Goal: Task Accomplishment & Management: Manage account settings

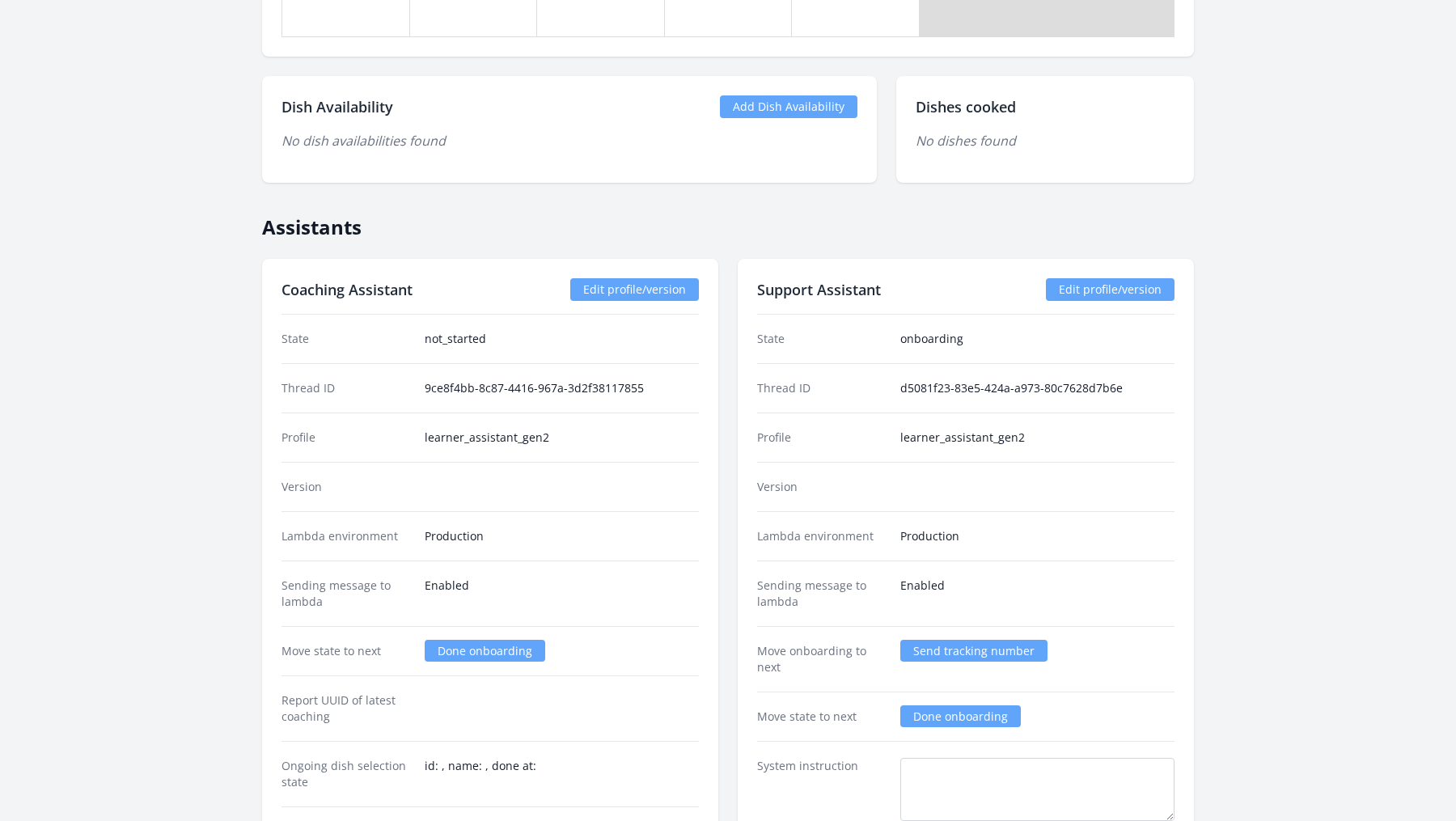
scroll to position [2094, 0]
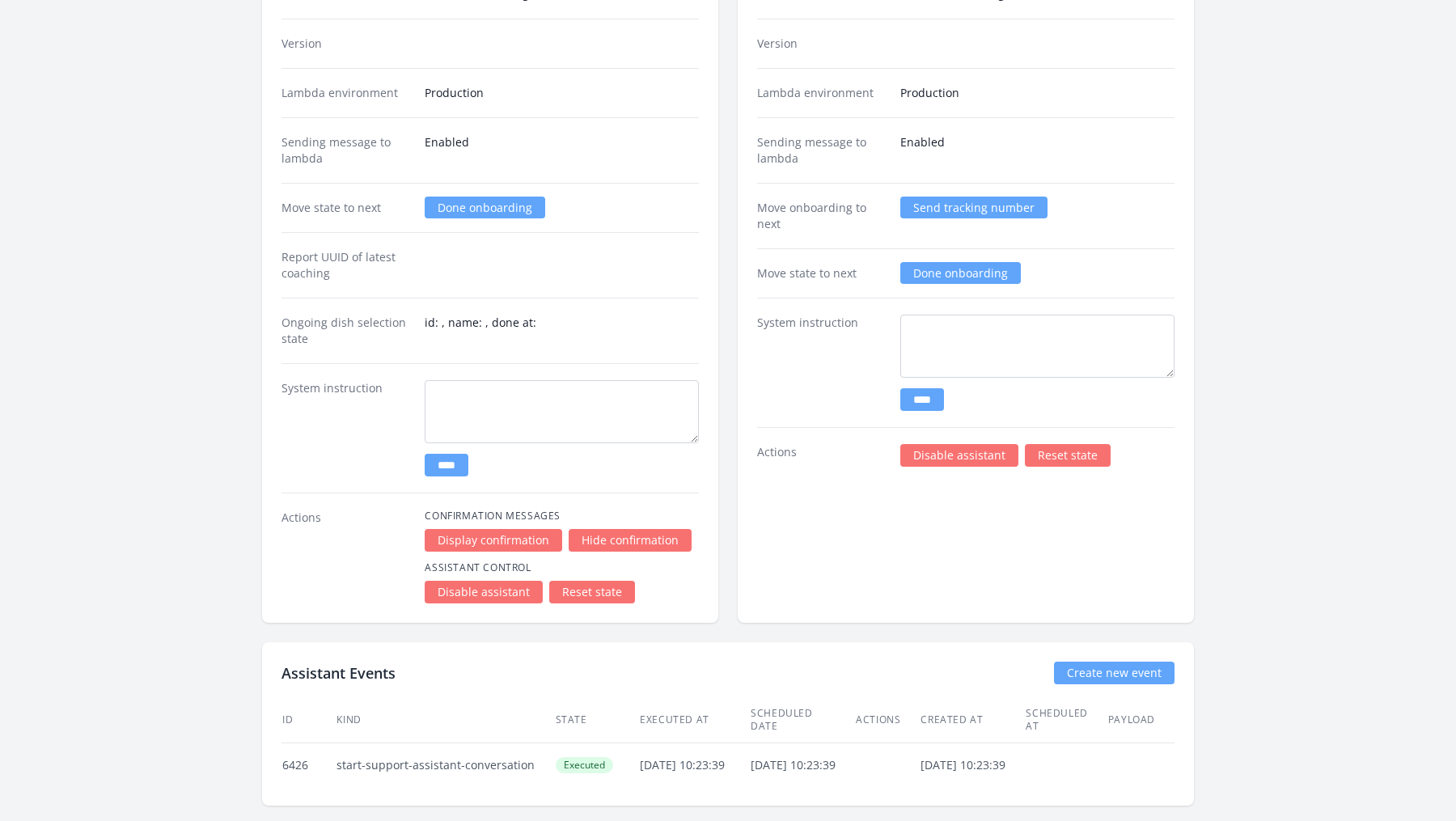
click at [960, 448] on link "Disable assistant" at bounding box center [958, 455] width 118 height 22
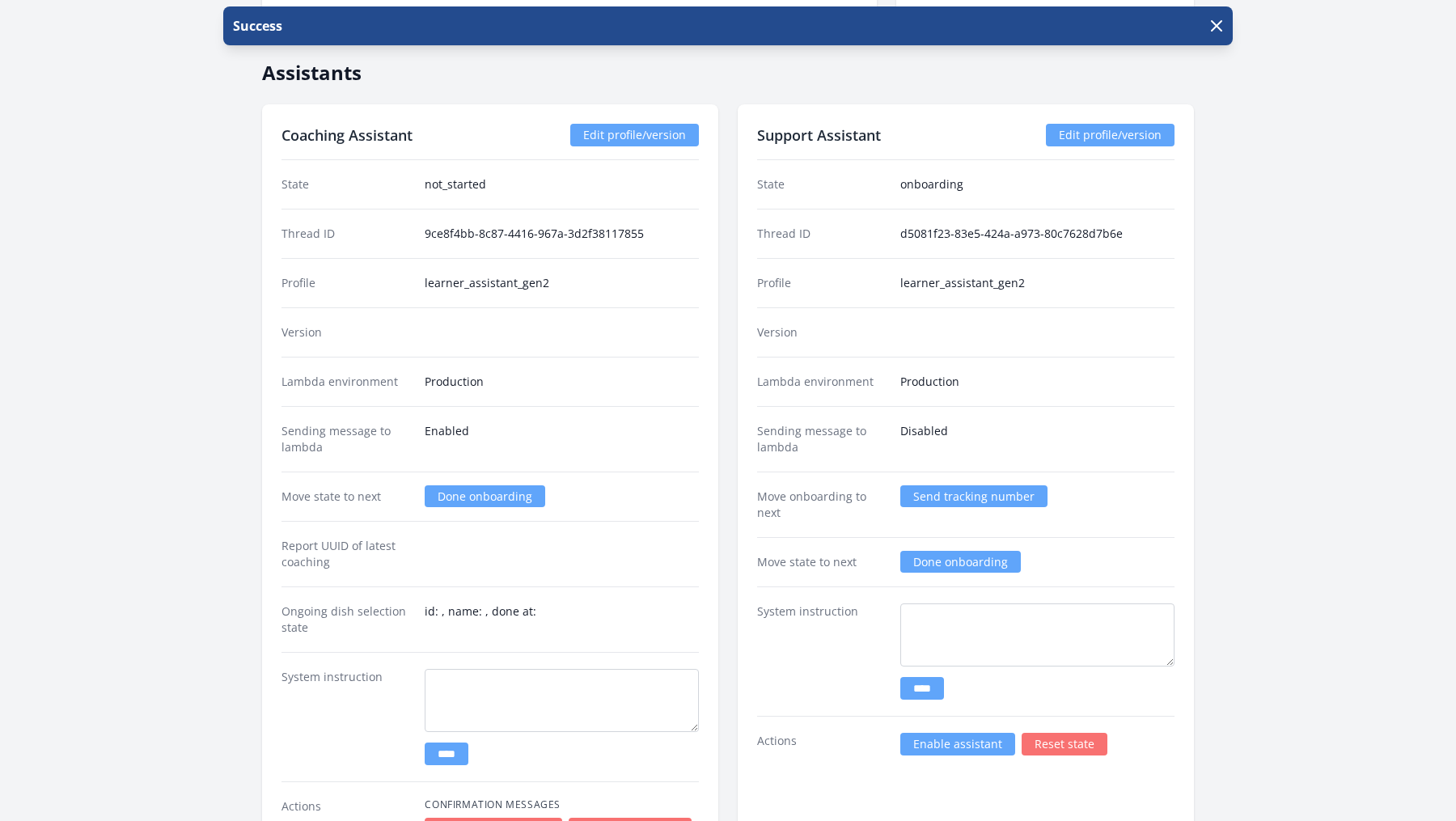
scroll to position [2094, 0]
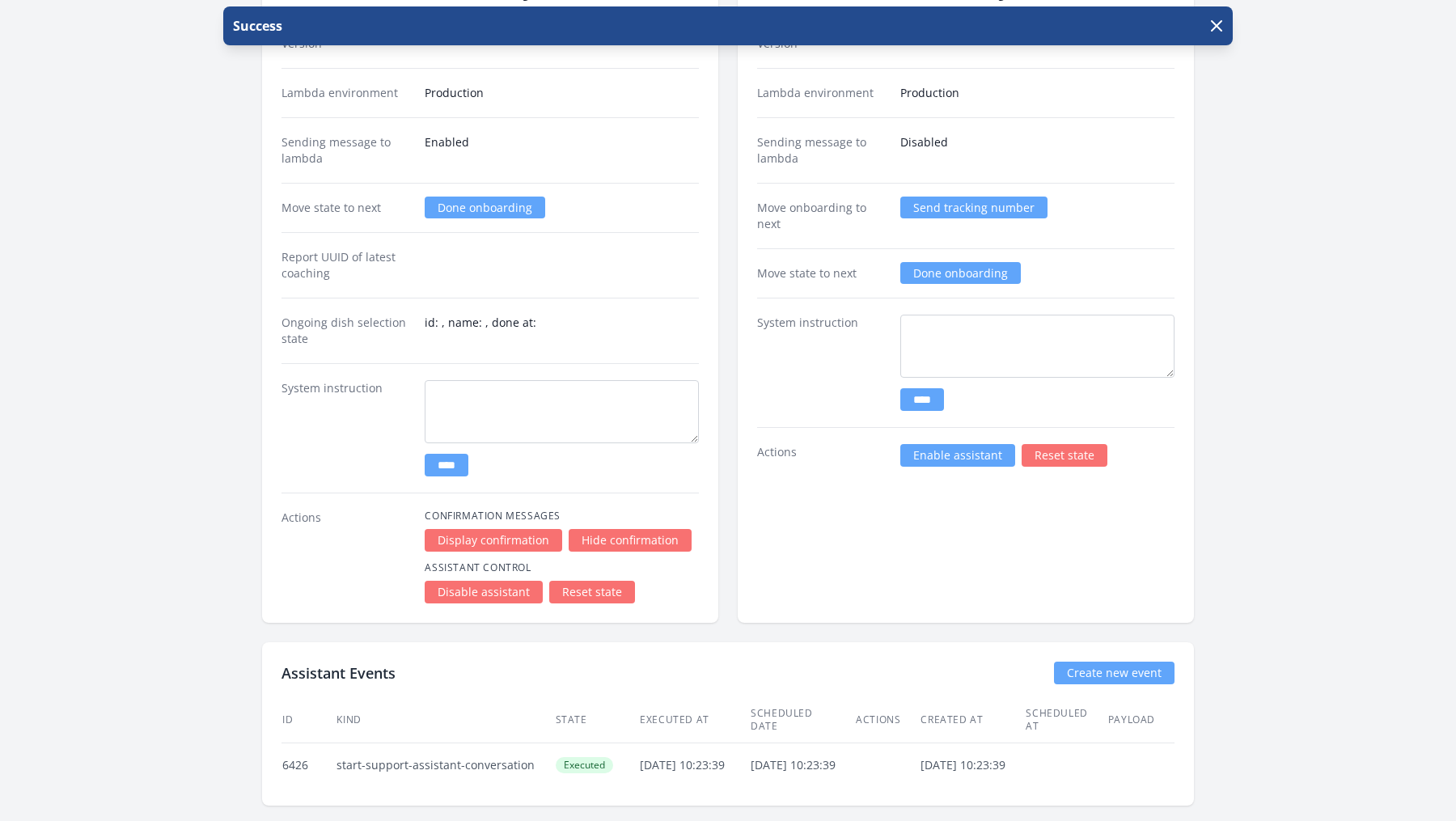
click at [966, 449] on link "Enable assistant" at bounding box center [957, 455] width 115 height 22
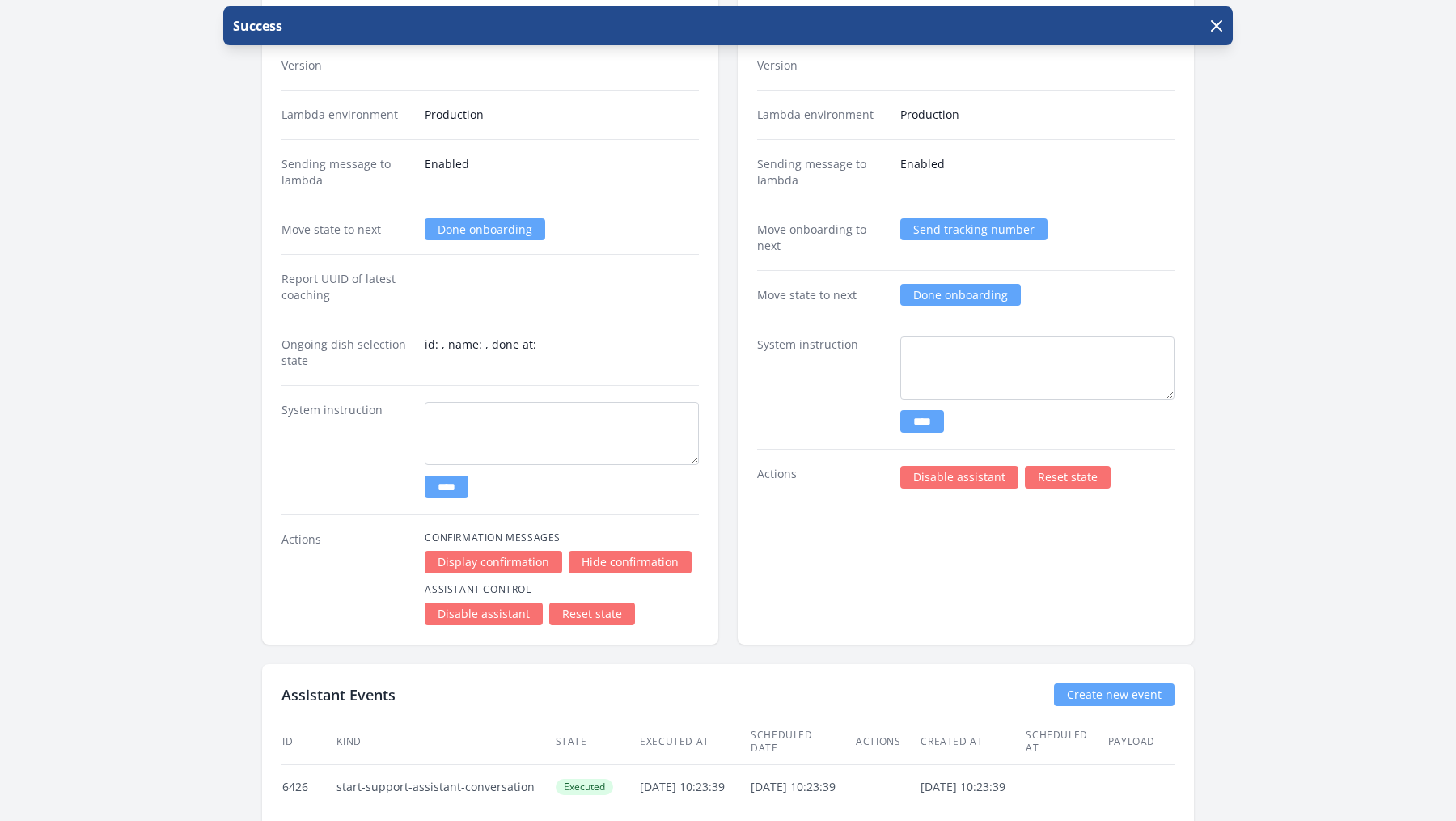
scroll to position [2094, 0]
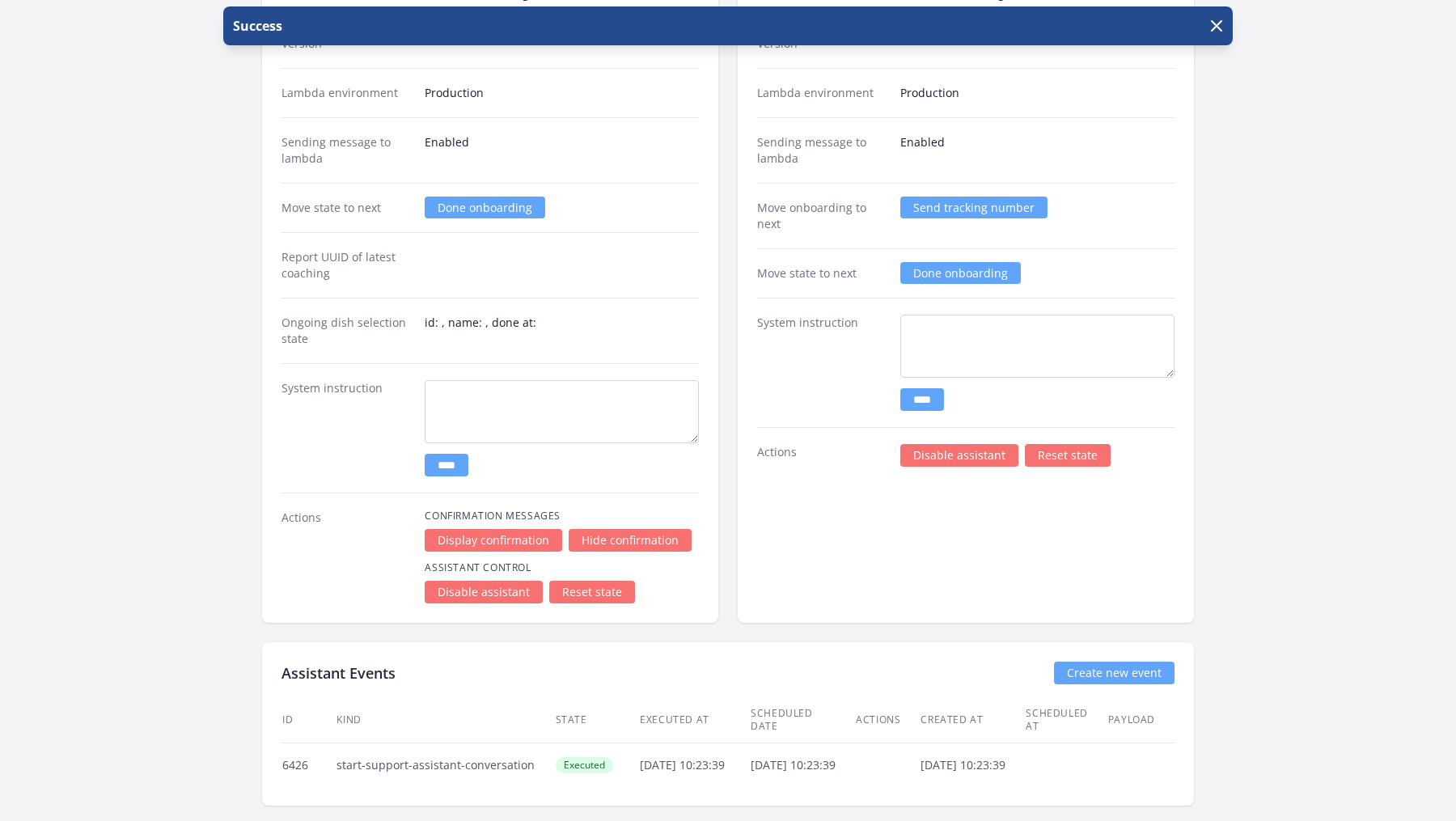
click at [910, 388] on input "****" at bounding box center [921, 399] width 44 height 22
click at [938, 328] on textarea at bounding box center [1036, 346] width 274 height 63
type textarea "*"
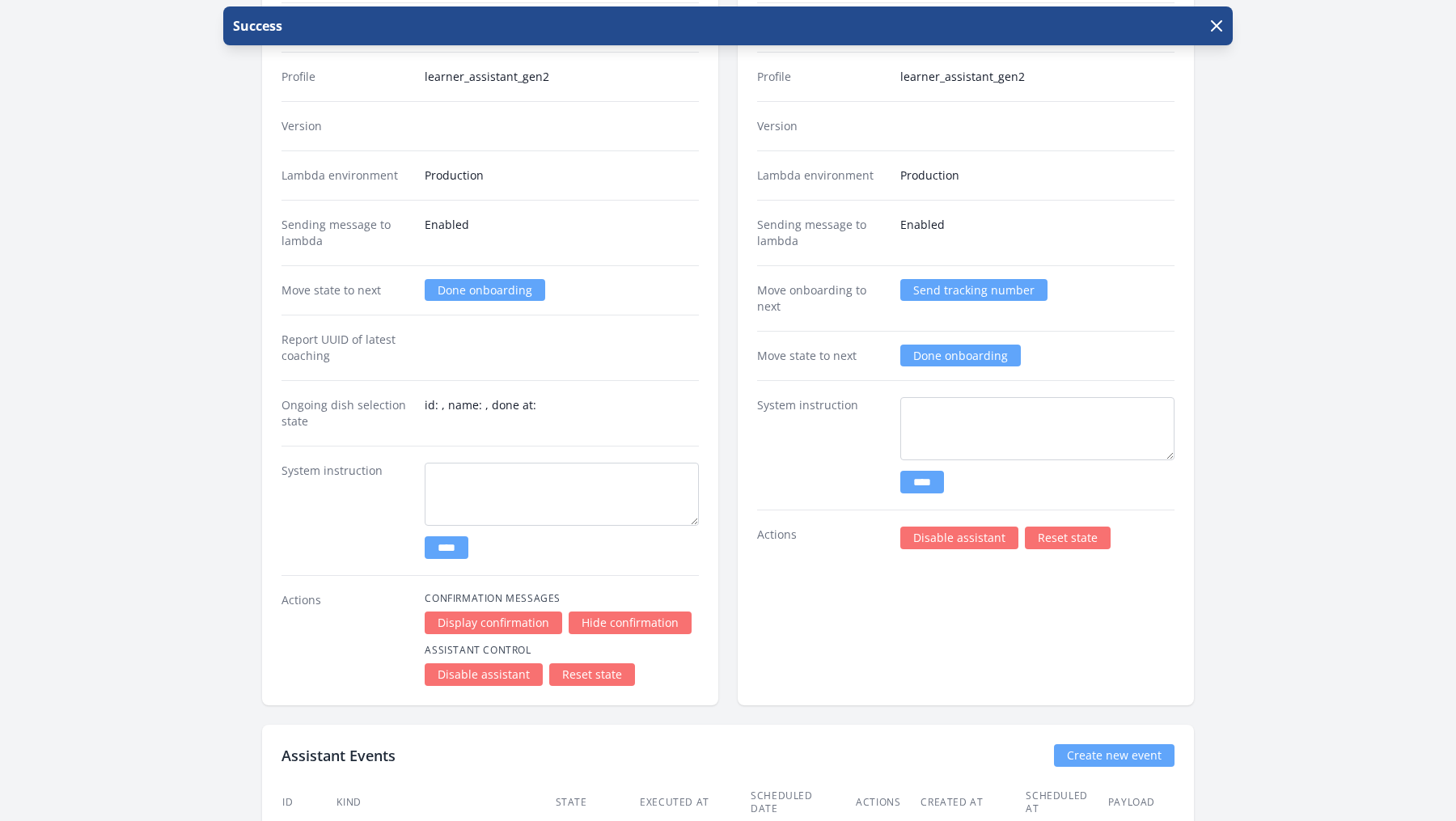
scroll to position [2094, 0]
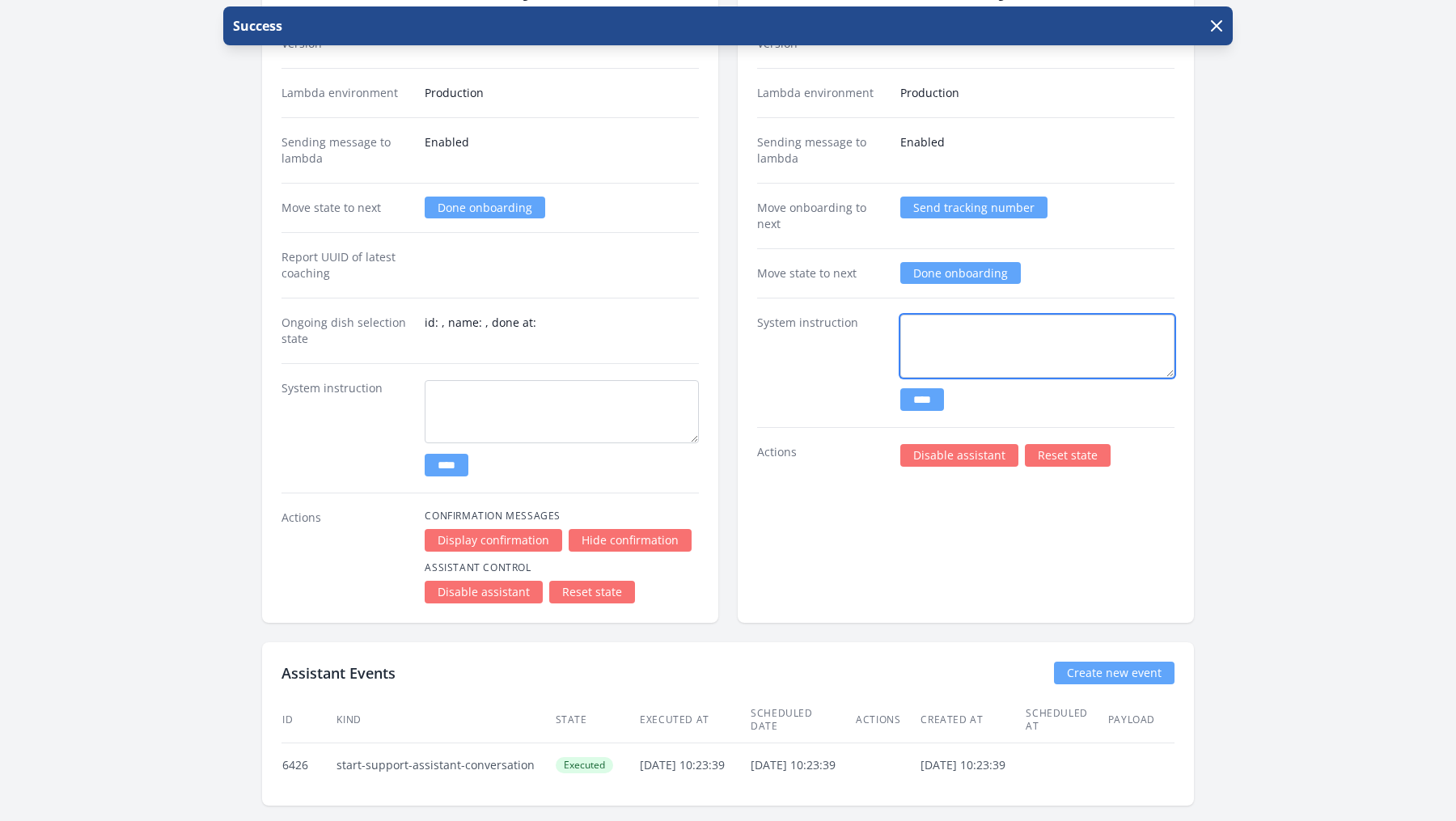
click at [937, 318] on textarea at bounding box center [1036, 346] width 274 height 63
type textarea "**********"
click at [937, 388] on input "****" at bounding box center [921, 399] width 44 height 22
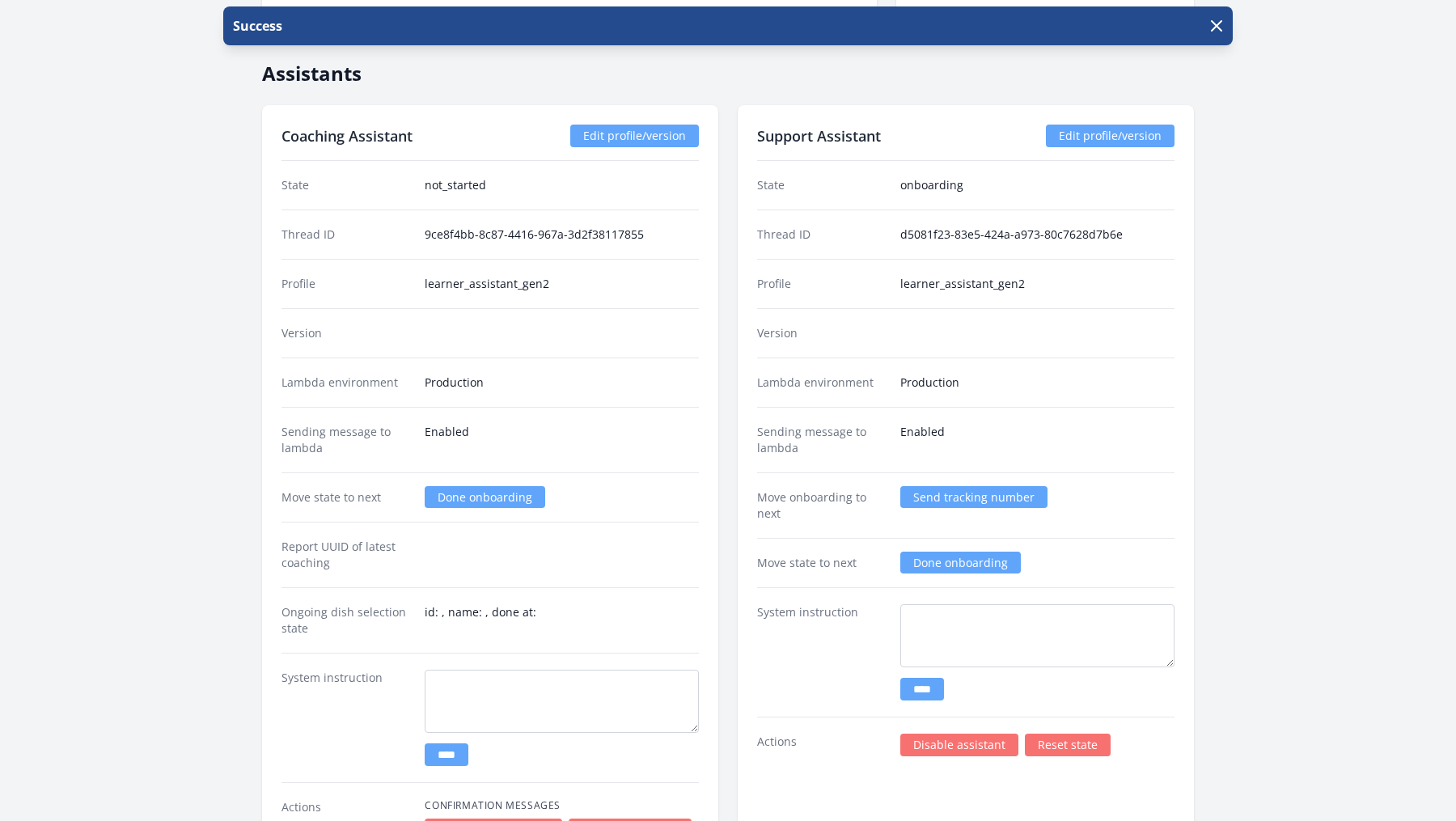
scroll to position [1816, 0]
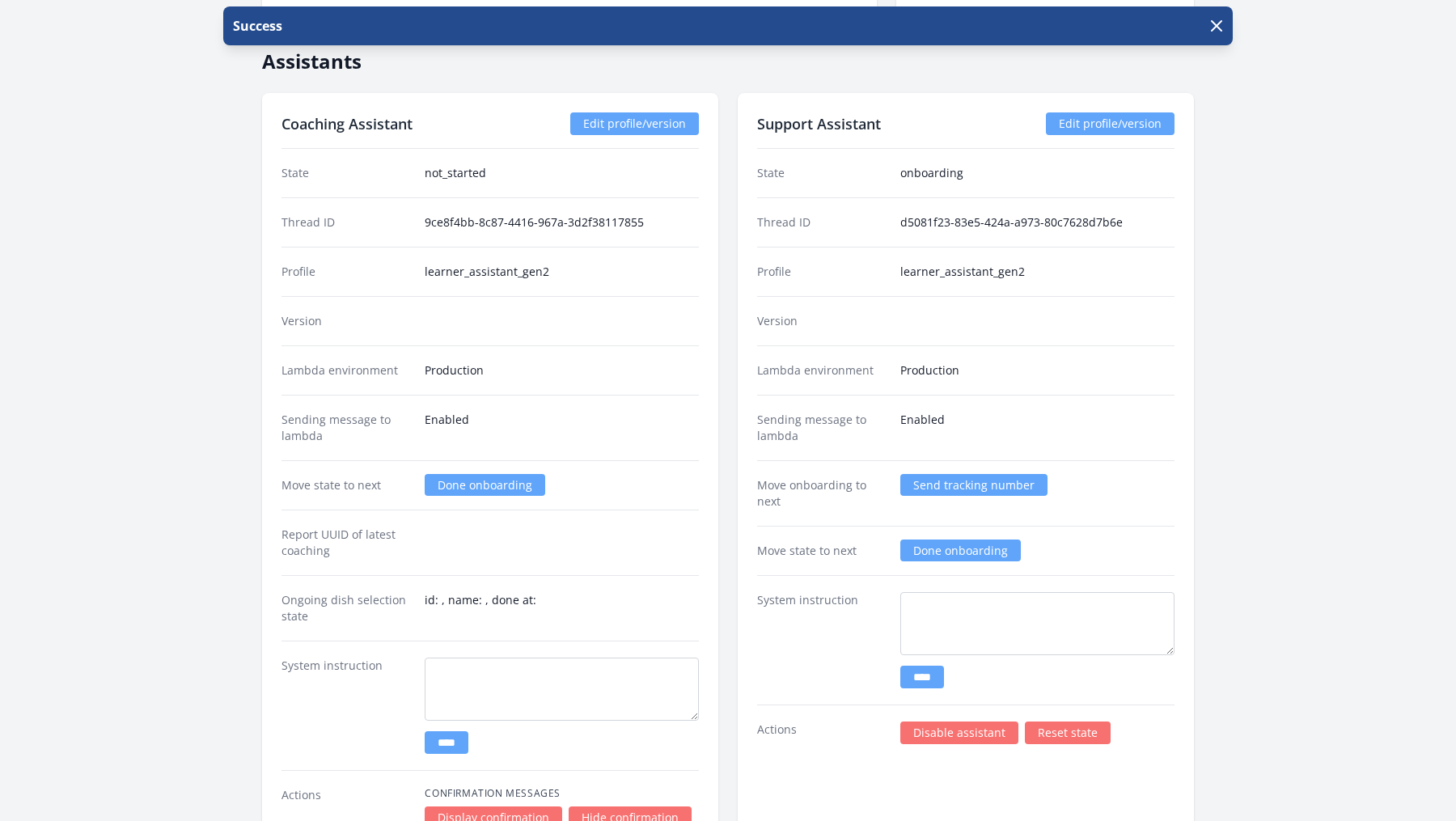
click at [980, 728] on link "Disable assistant" at bounding box center [958, 733] width 118 height 22
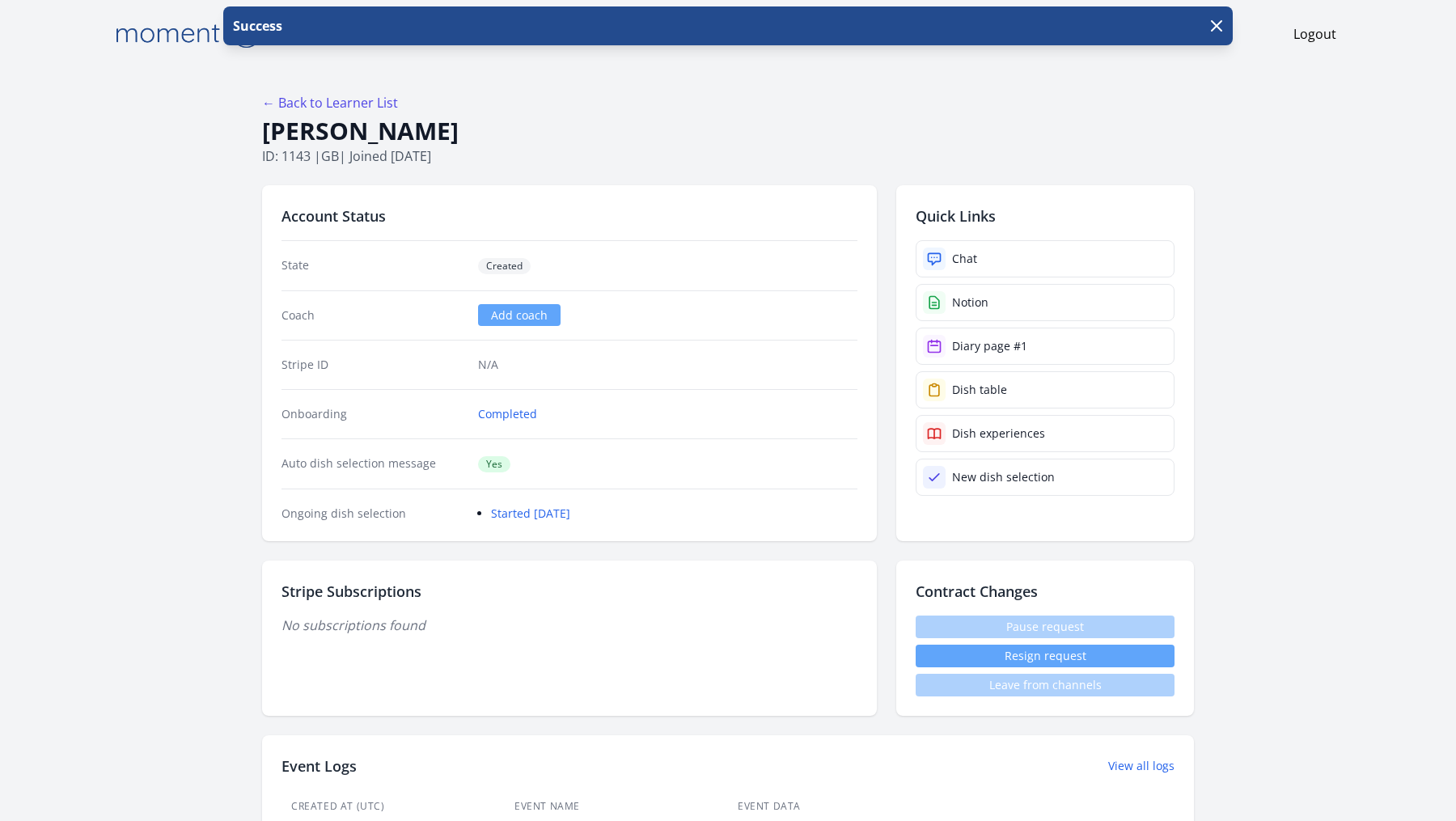
click at [297, 157] on p "ID: 1143 | gb | Joined 2 days ago" at bounding box center [728, 156] width 932 height 20
copy p "1143"
click at [414, 105] on div "← Back to Learner List" at bounding box center [728, 103] width 932 height 20
click at [404, 136] on h1 "[PERSON_NAME]" at bounding box center [728, 131] width 932 height 31
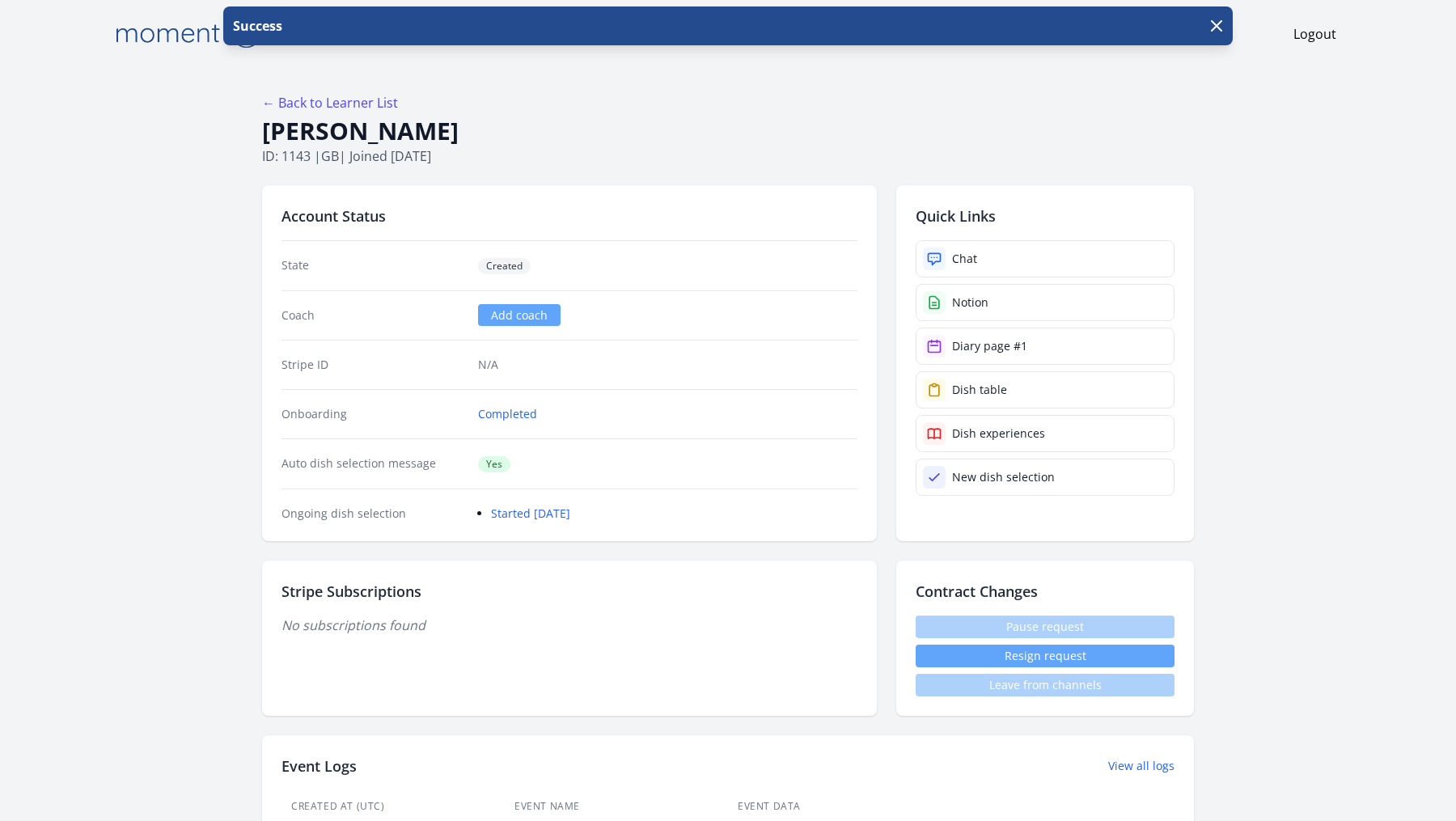
click at [404, 136] on h1 "Alvinos Zavlis" at bounding box center [728, 131] width 932 height 31
copy h1 "Alvinos Zavlis"
click at [386, 128] on h1 "Alvinos Zavlis" at bounding box center [728, 131] width 932 height 31
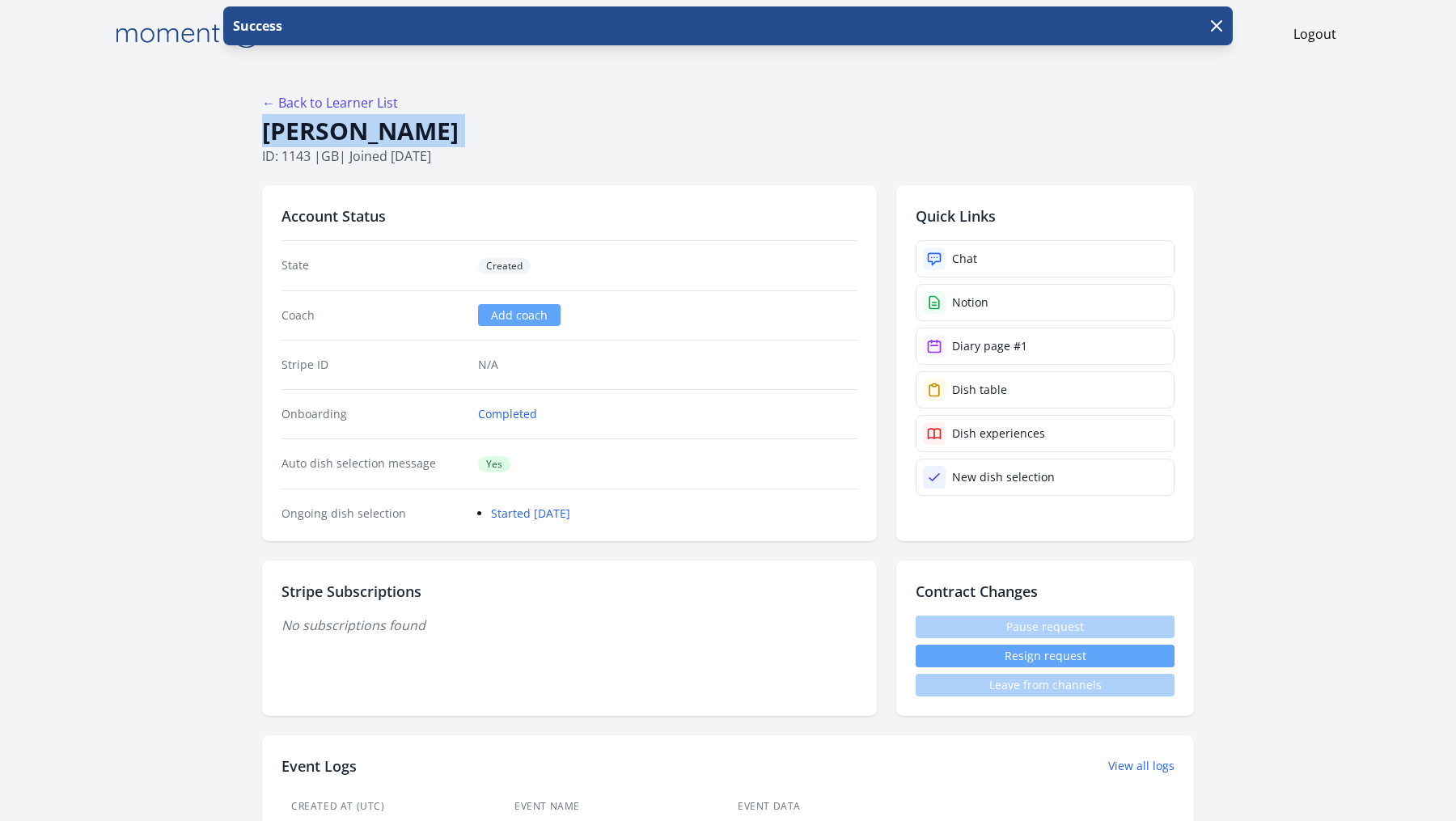
click at [386, 128] on h1 "Alvinos Zavlis" at bounding box center [728, 131] width 932 height 31
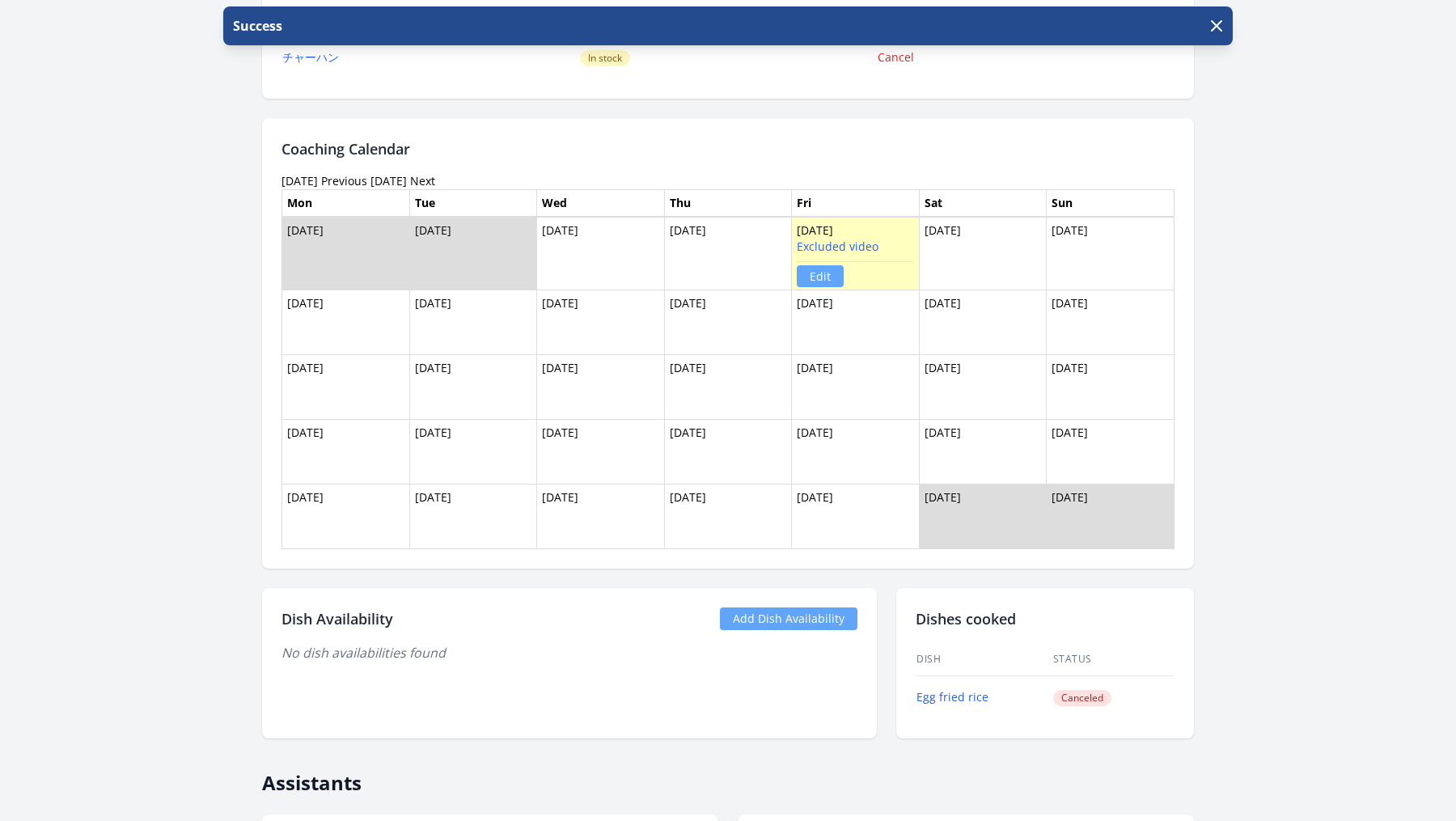
scroll to position [1005, 0]
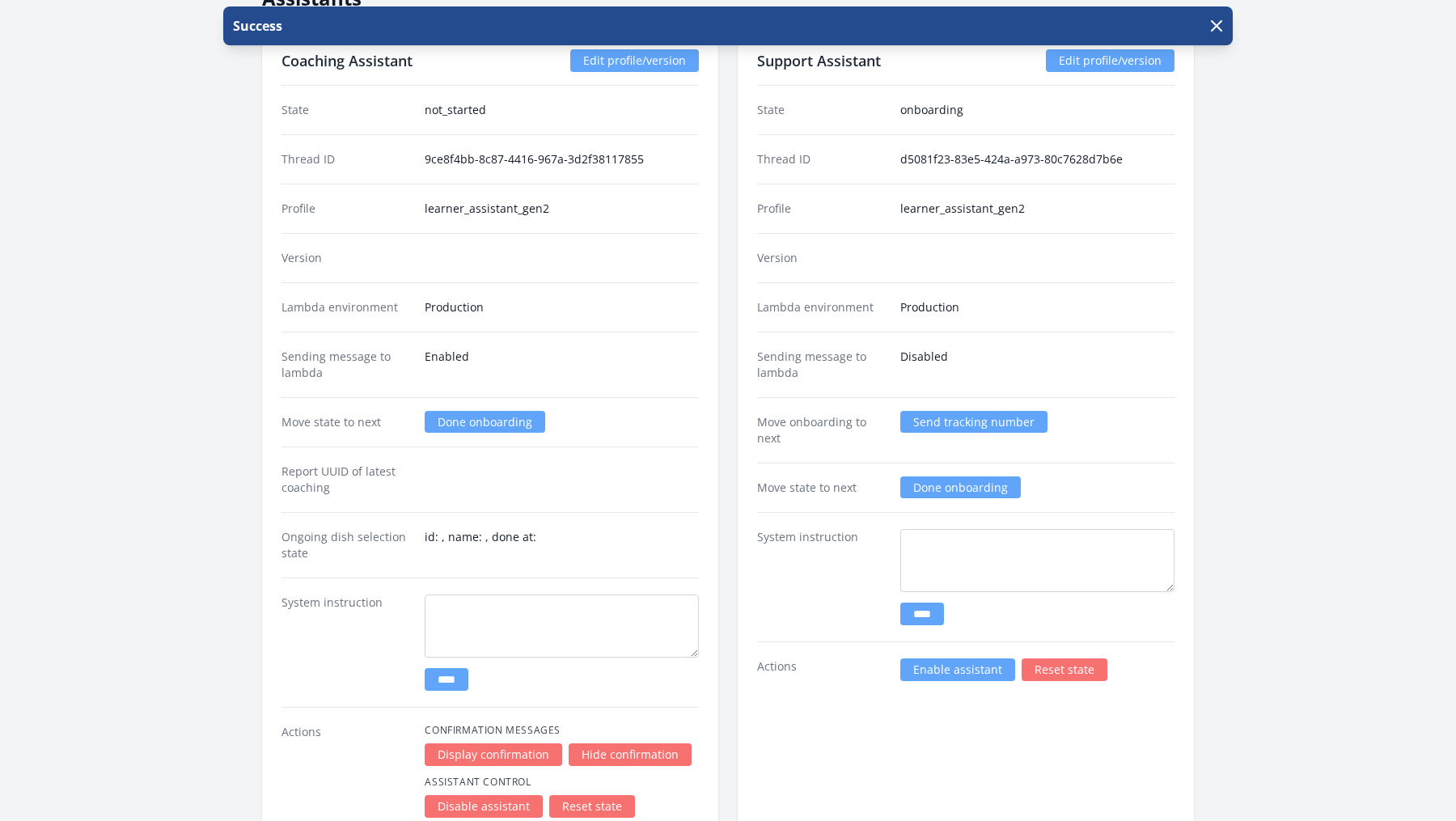
scroll to position [2094, 0]
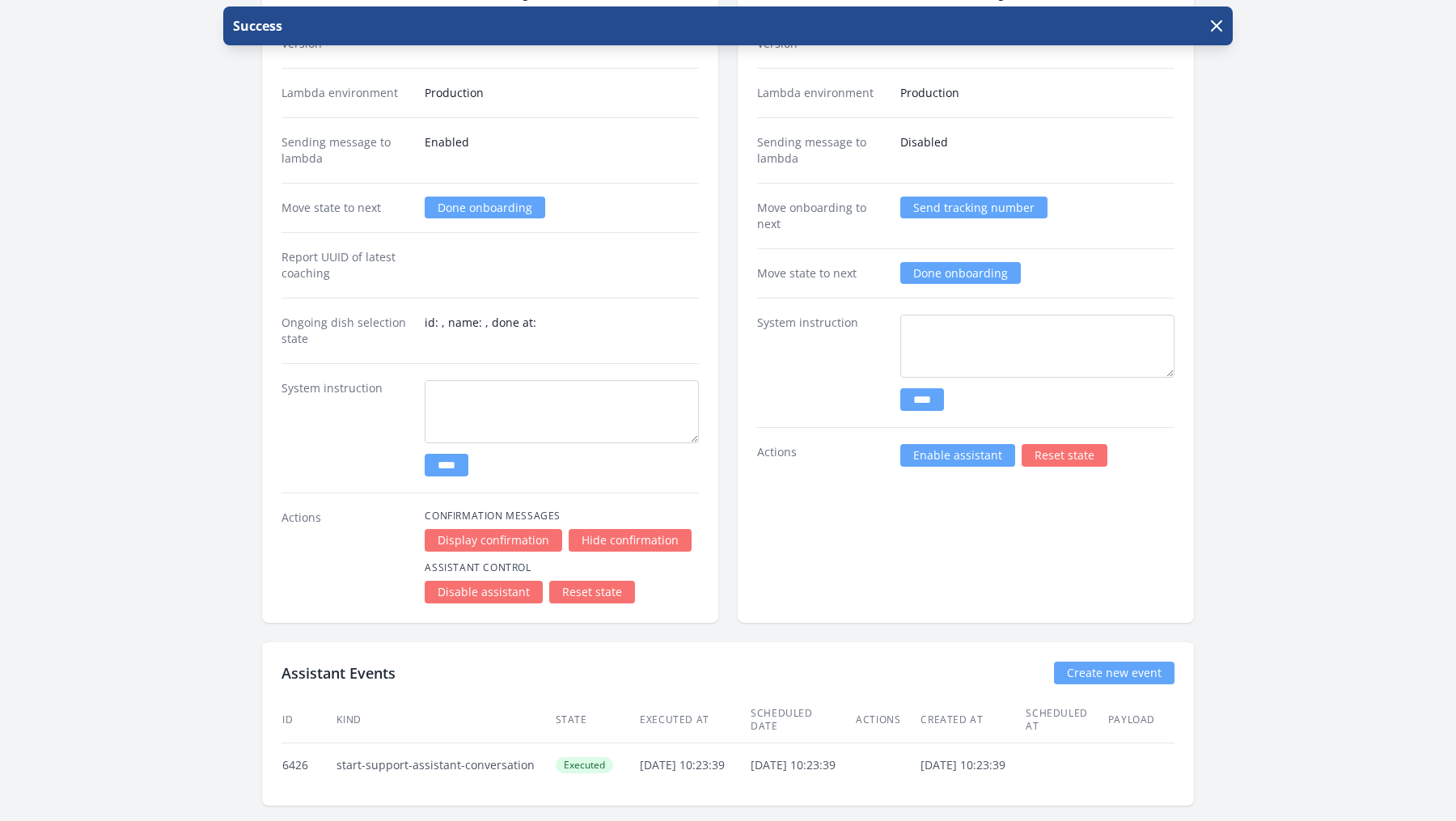
click at [983, 450] on link "Enable assistant" at bounding box center [957, 455] width 115 height 22
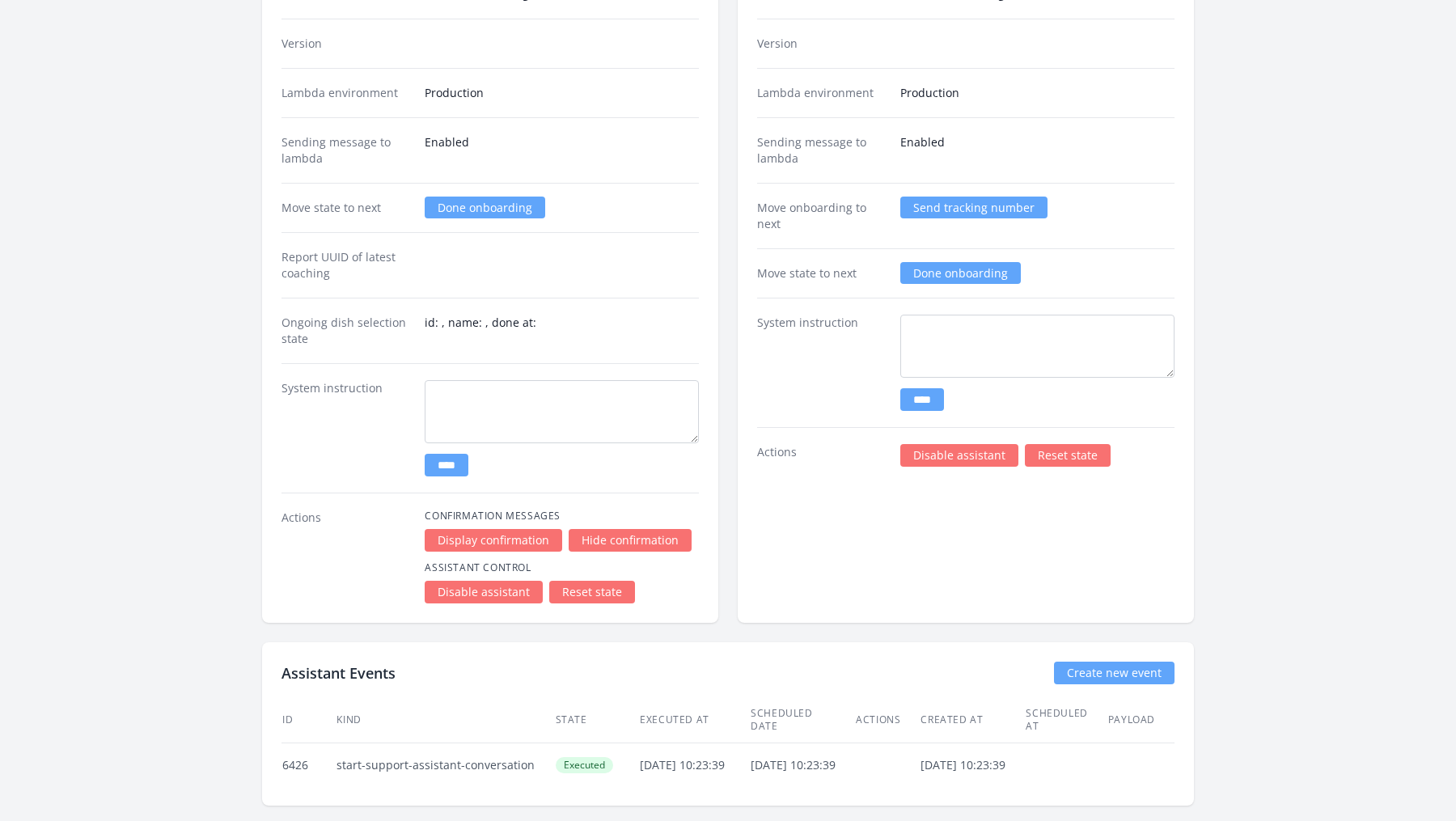
scroll to position [2093, 0]
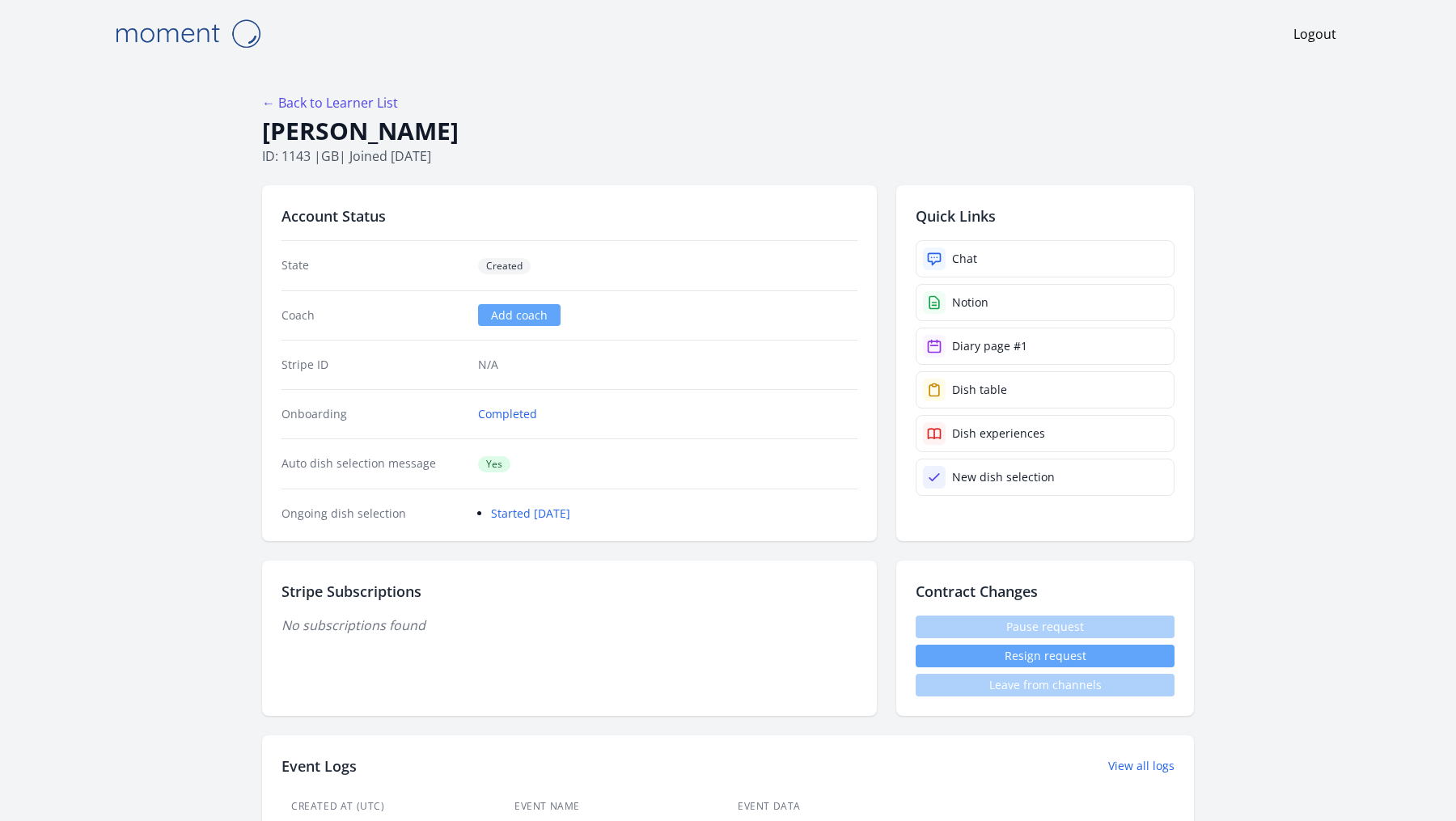
scroll to position [1005, 0]
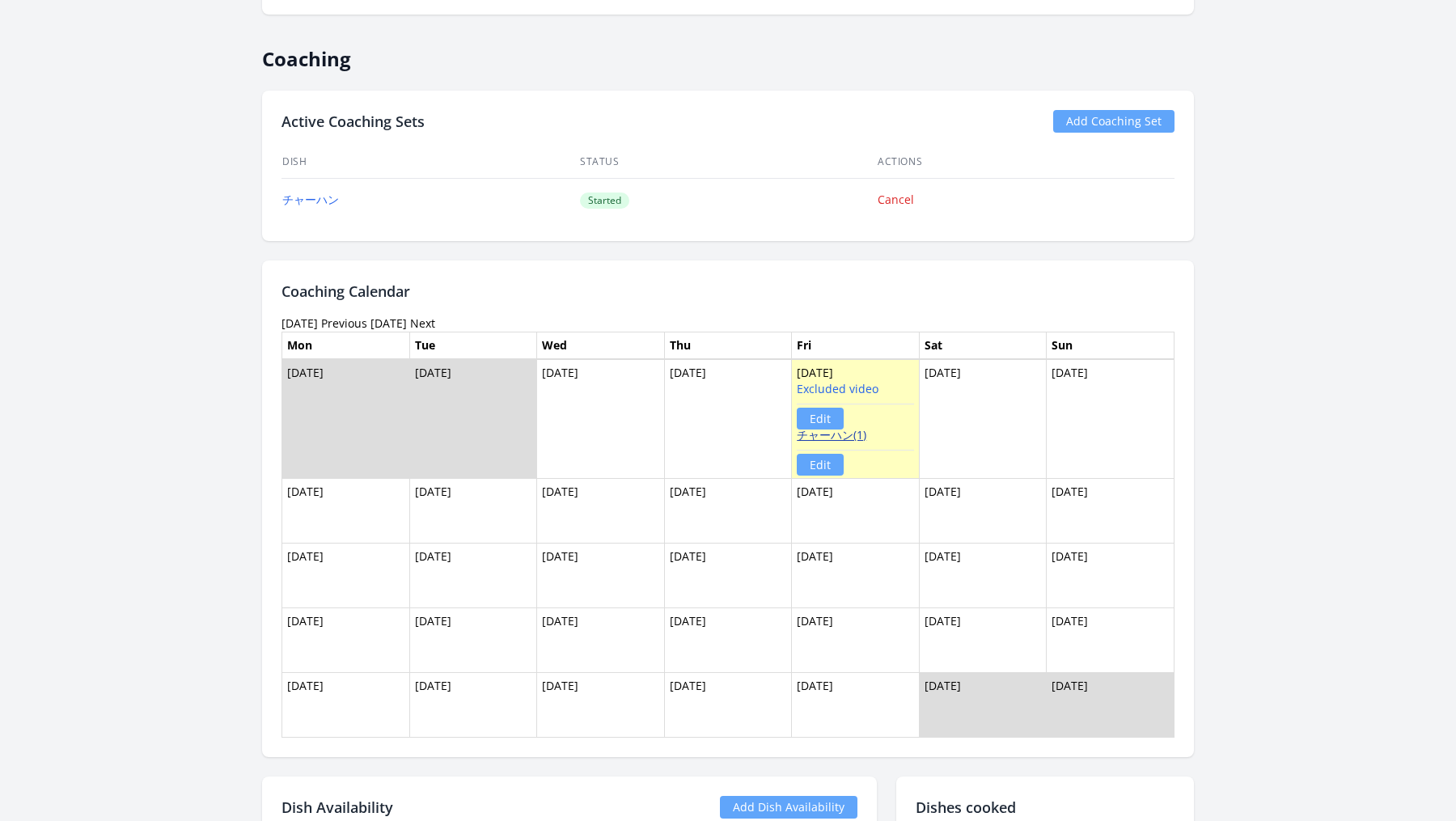
click at [848, 430] on link "チャーハン(1)" at bounding box center [830, 434] width 69 height 15
